Goal: Information Seeking & Learning: Check status

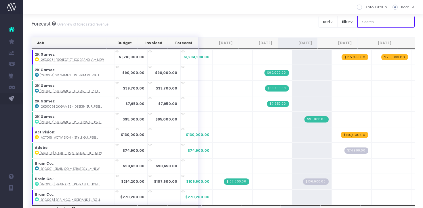
click at [392, 24] on input "text" at bounding box center [385, 21] width 57 height 11
type input "[PERSON_NAME]"
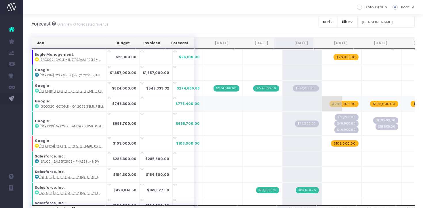
click at [342, 101] on span "$286,000.00" at bounding box center [343, 104] width 29 height 6
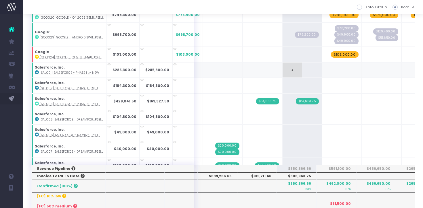
scroll to position [40, 0]
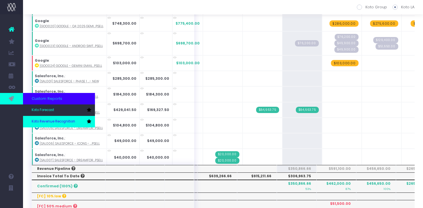
click at [42, 118] on link "Koto Revenue Recognition" at bounding box center [59, 121] width 72 height 11
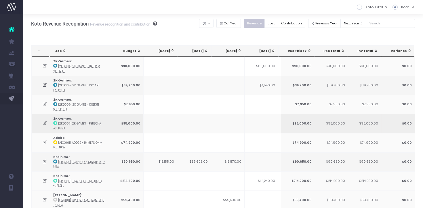
click at [200, 133] on td at bounding box center [194, 123] width 34 height 19
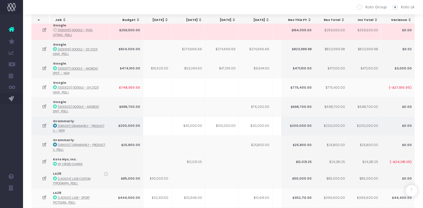
scroll to position [0, 77]
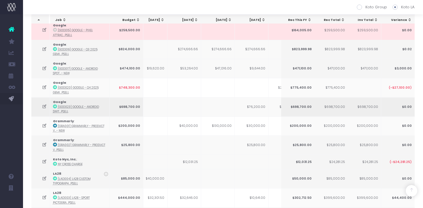
click at [260, 106] on td "$76,200.00" at bounding box center [252, 106] width 34 height 19
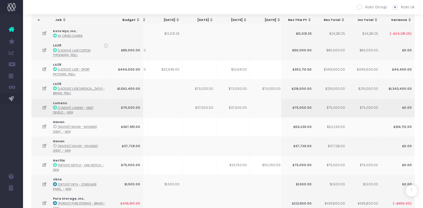
scroll to position [0, 104]
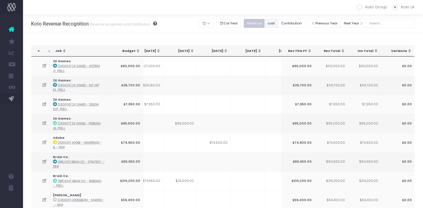
click at [278, 24] on button "cost" at bounding box center [271, 23] width 14 height 9
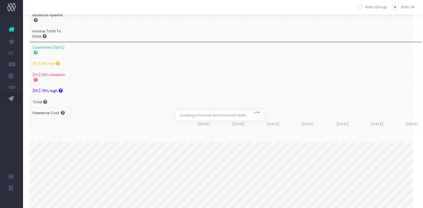
scroll to position [41, 4]
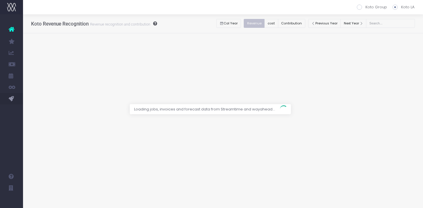
click at [398, 24] on div at bounding box center [211, 104] width 423 height 208
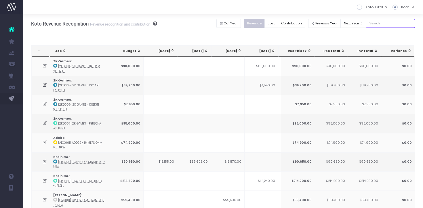
click at [398, 24] on input "text" at bounding box center [390, 23] width 49 height 9
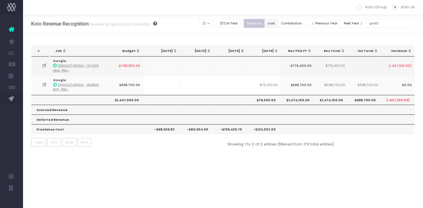
click at [278, 26] on button "cost" at bounding box center [271, 23] width 14 height 9
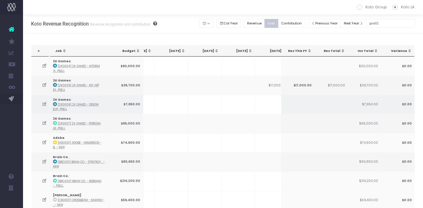
scroll to position [0, 29]
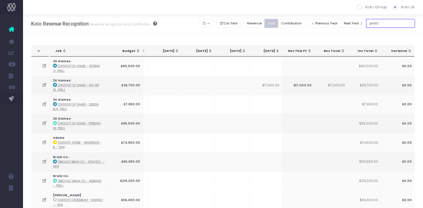
click at [394, 20] on input "goo02" at bounding box center [390, 23] width 49 height 9
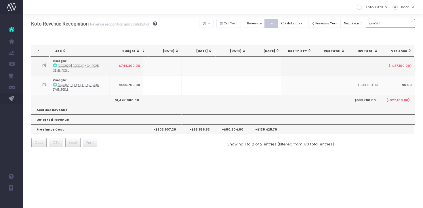
type input "goo023"
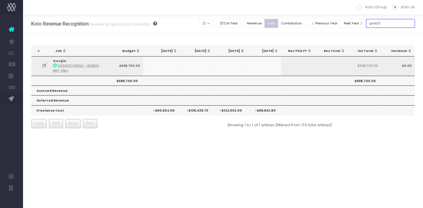
scroll to position [0, 112]
click at [386, 25] on input "goo023" at bounding box center [390, 23] width 49 height 9
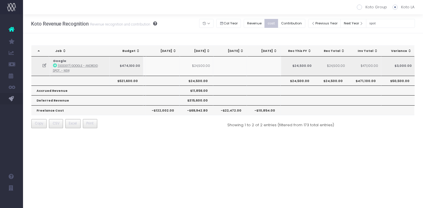
click at [53, 66] on icon at bounding box center [55, 66] width 4 height 4
click at [386, 22] on input "spot" at bounding box center [390, 23] width 49 height 9
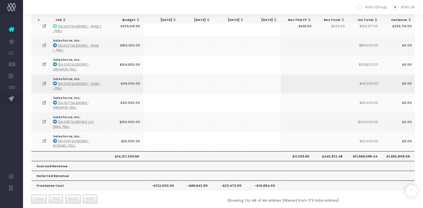
scroll to position [0, 0]
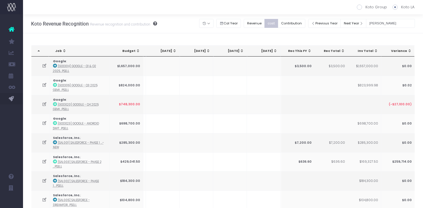
click at [387, 32] on div "Koto Group Koto LA Back Hide history Wed 30 Apr 25 Wed 07 May 25 Thu 08 May 25 …" at bounding box center [307, 23] width 216 height 19
click at [390, 23] on input "[PERSON_NAME]" at bounding box center [390, 23] width 49 height 9
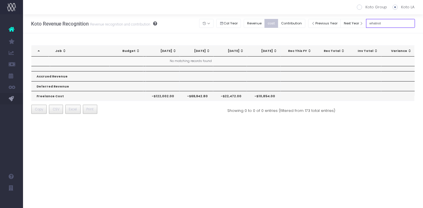
type input "what not"
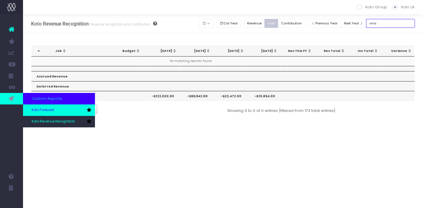
type input "what"
click at [44, 112] on span "Koto Forecast" at bounding box center [43, 110] width 22 height 5
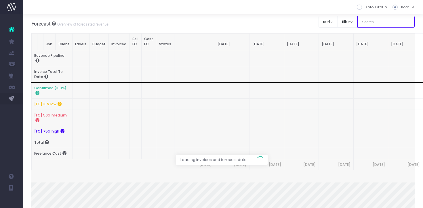
click at [396, 24] on input "text" at bounding box center [385, 21] width 57 height 11
type input "what"
